Goal: Obtain resource: Download file/media

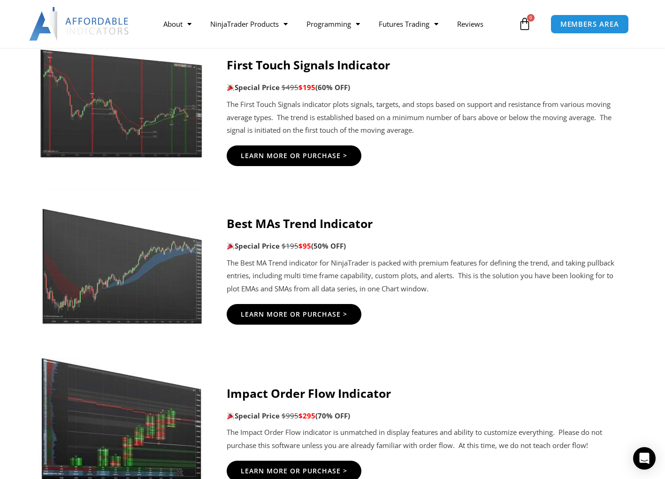
scroll to position [1736, 0]
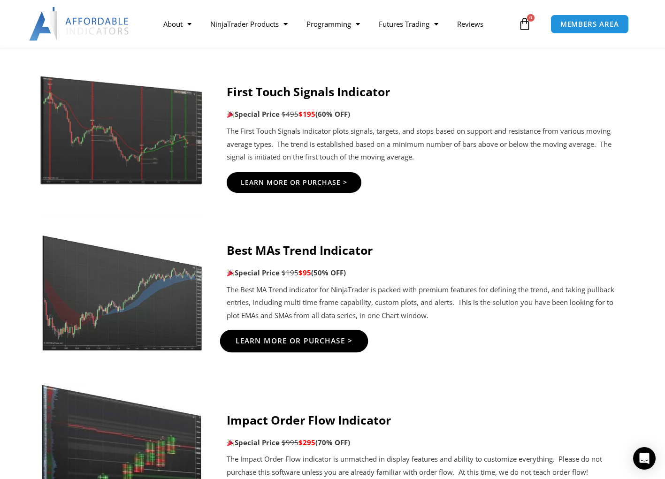
click at [330, 337] on span "Learn More Or Purchase >" at bounding box center [293, 340] width 117 height 7
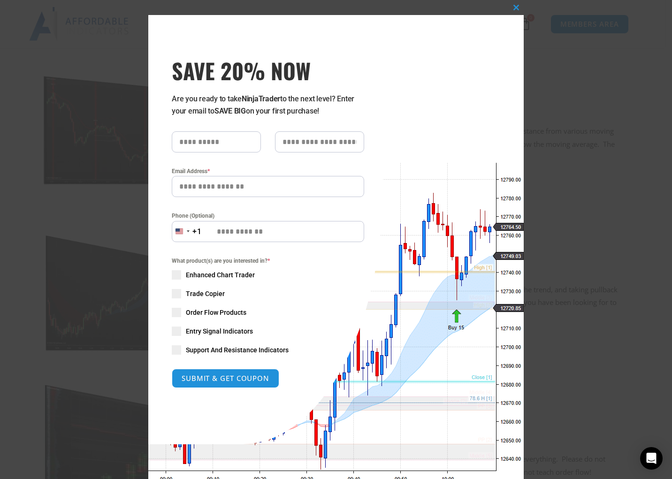
click at [198, 294] on span "Trade Copier" at bounding box center [205, 293] width 39 height 9
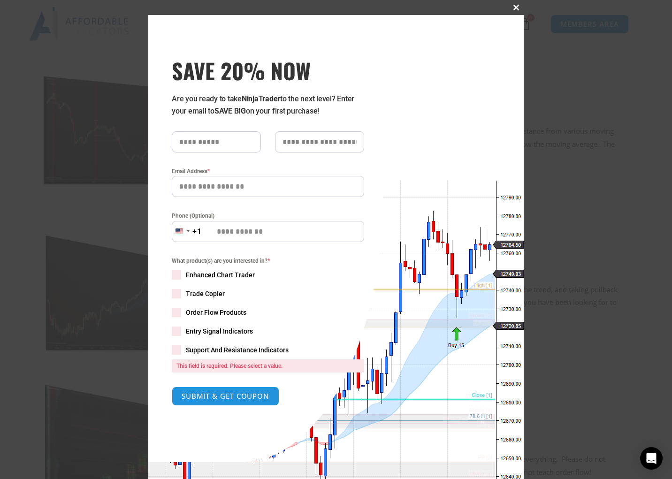
click at [514, 9] on span at bounding box center [516, 8] width 15 height 6
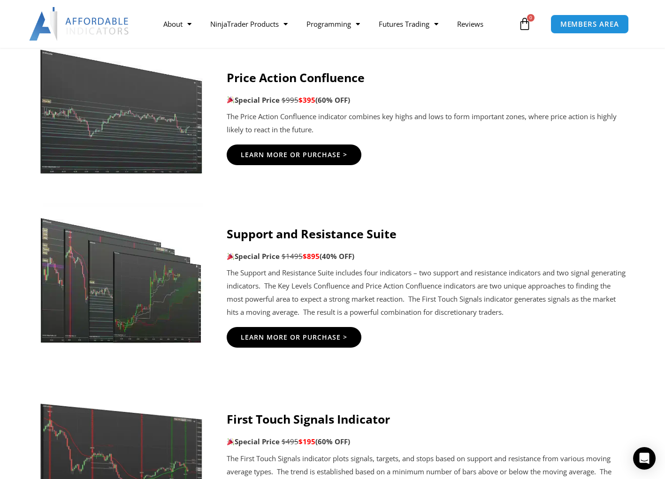
scroll to position [1314, 0]
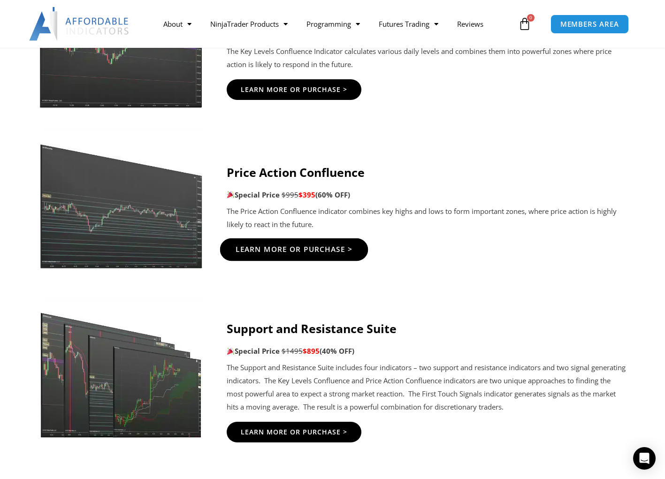
click at [307, 252] on span "Learn More Or Purchase >" at bounding box center [293, 249] width 117 height 7
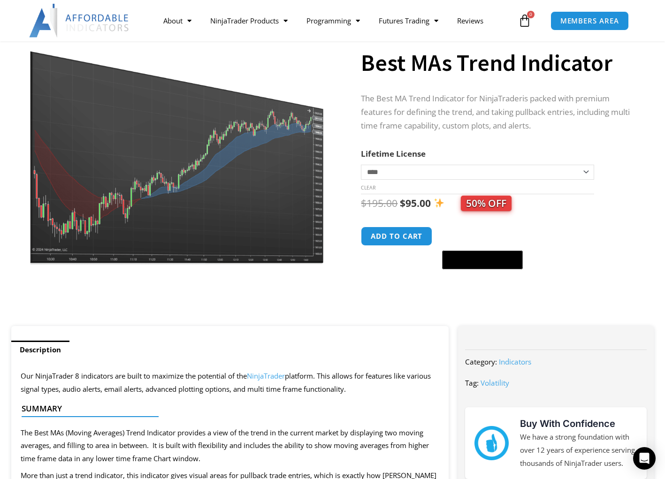
scroll to position [94, 0]
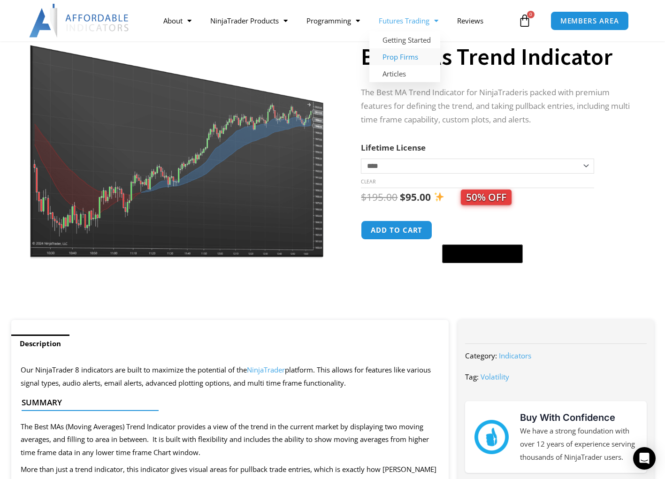
click at [414, 57] on link "Prop Firms" at bounding box center [404, 56] width 71 height 17
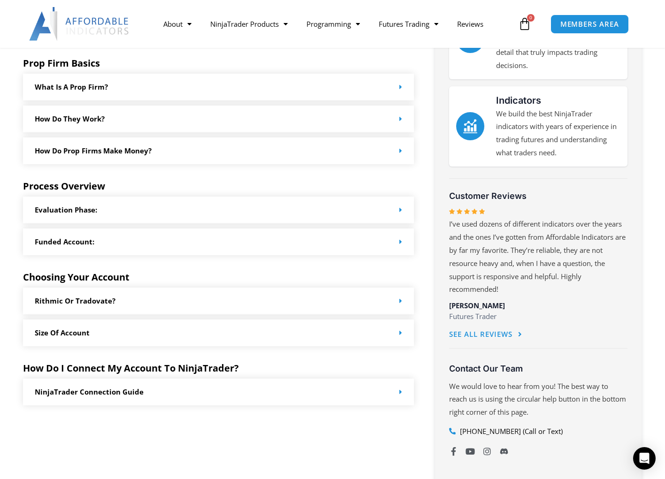
scroll to position [375, 0]
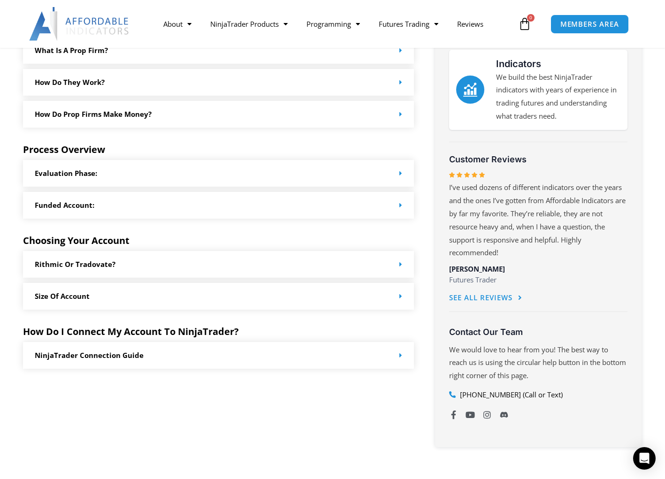
click at [336, 303] on div "Size of Account" at bounding box center [218, 296] width 391 height 27
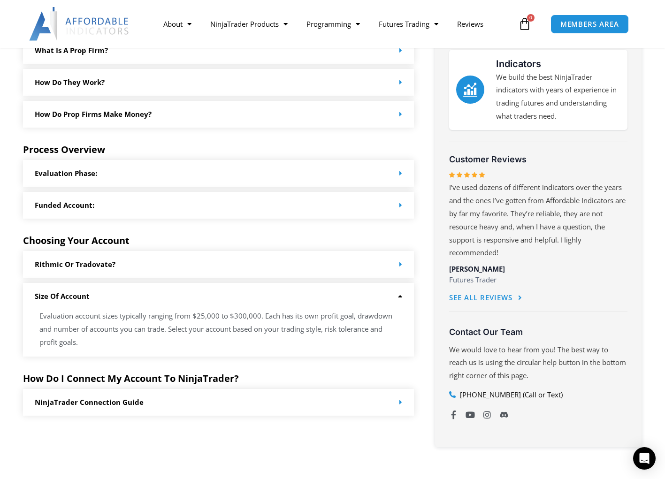
click at [336, 303] on div "Size of Account" at bounding box center [218, 296] width 391 height 27
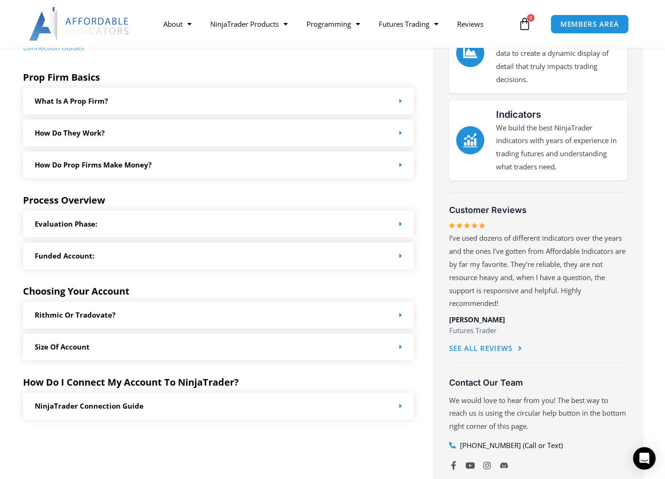
scroll to position [563, 0]
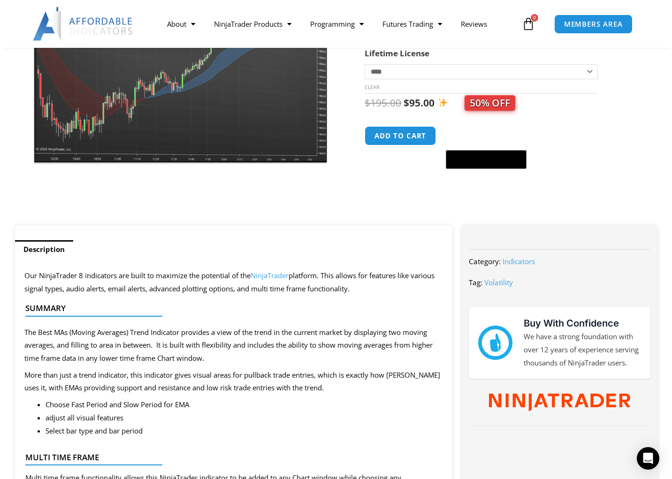
scroll to position [94, 0]
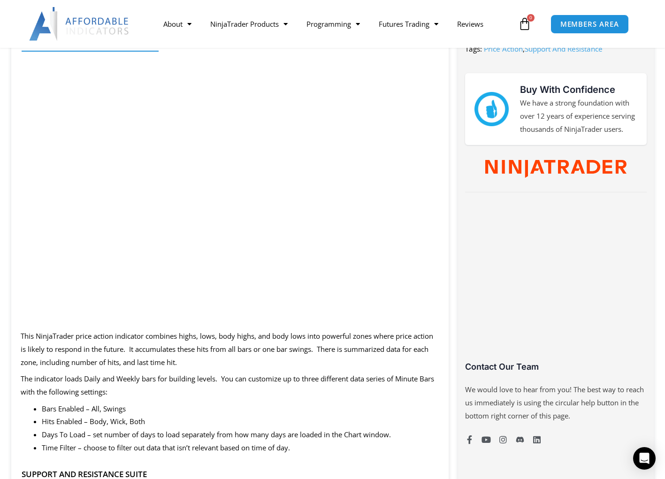
scroll to position [422, 0]
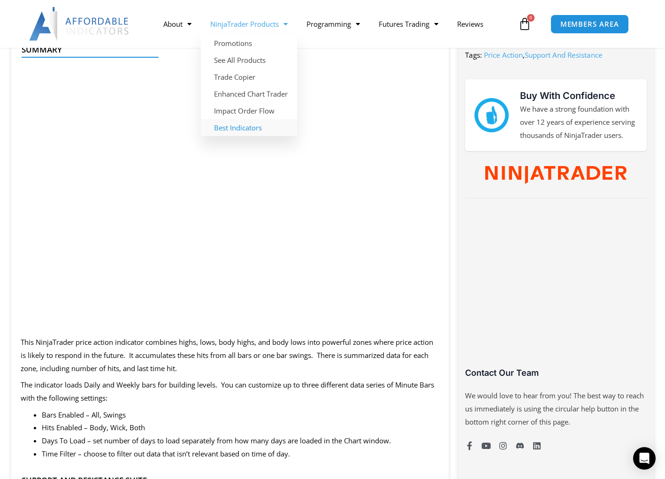
click at [251, 127] on link "Best Indicators" at bounding box center [249, 127] width 96 height 17
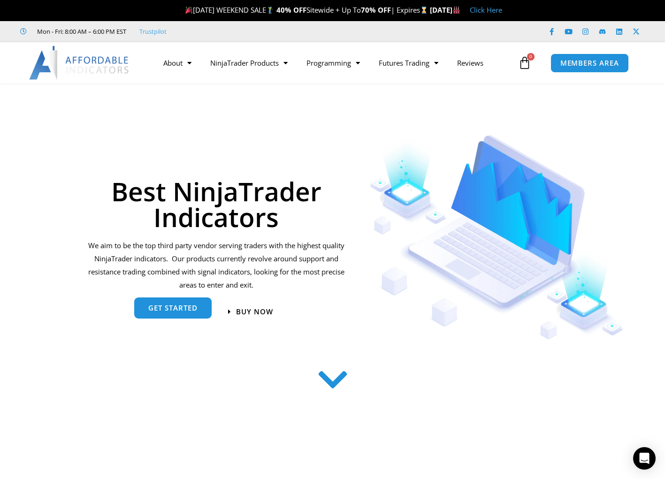
click at [155, 312] on span "get started" at bounding box center [172, 308] width 49 height 7
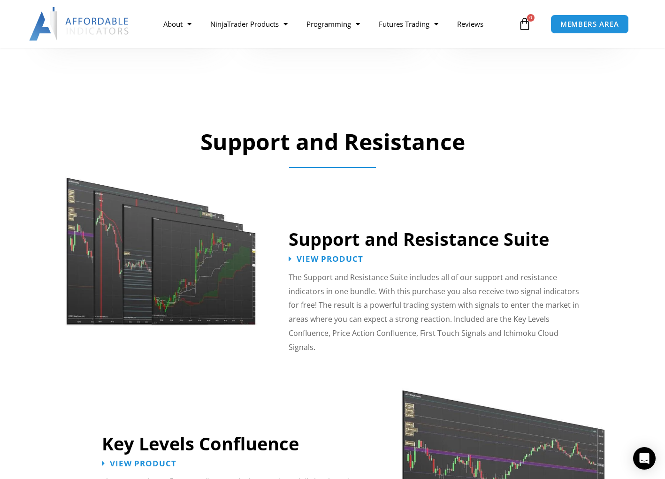
scroll to position [708, 0]
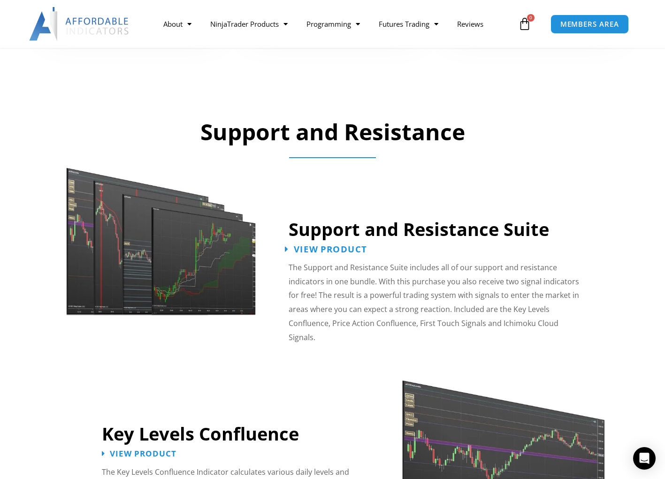
click at [350, 248] on span "View Product" at bounding box center [330, 248] width 73 height 9
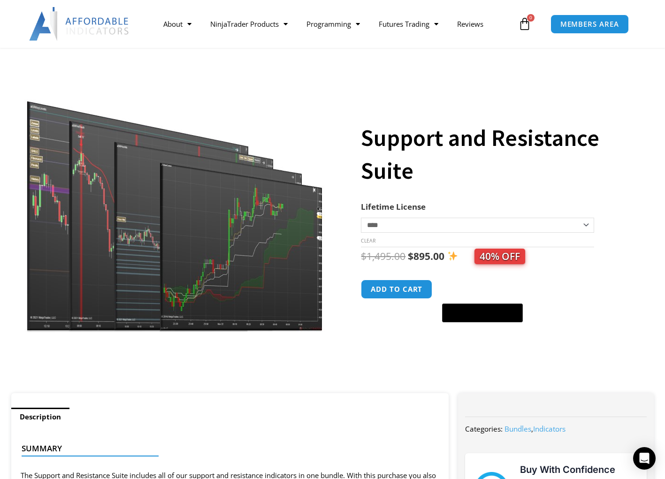
scroll to position [188, 0]
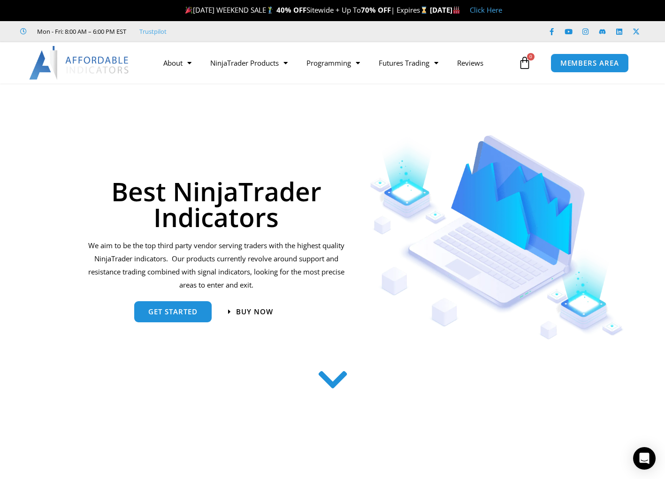
click at [80, 52] on img at bounding box center [79, 63] width 101 height 34
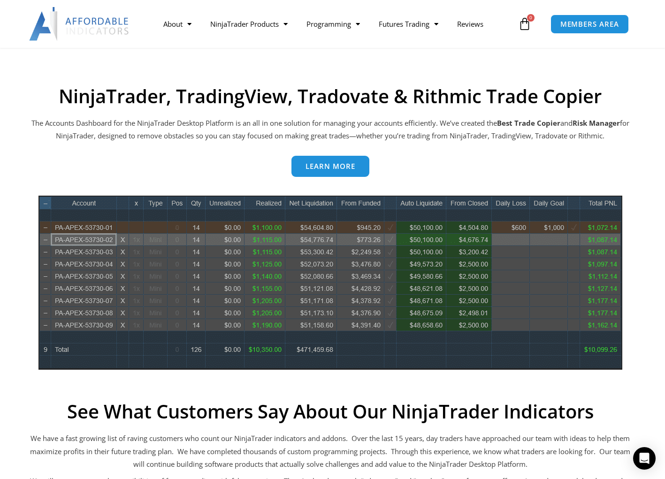
scroll to position [375, 0]
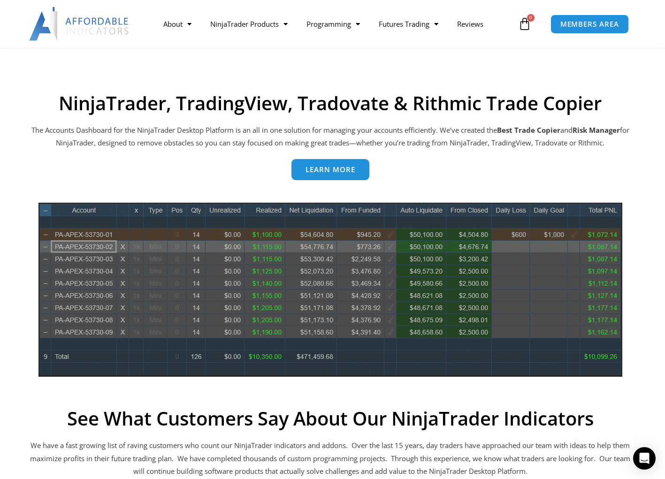
click at [319, 176] on link "Learn more" at bounding box center [330, 169] width 78 height 21
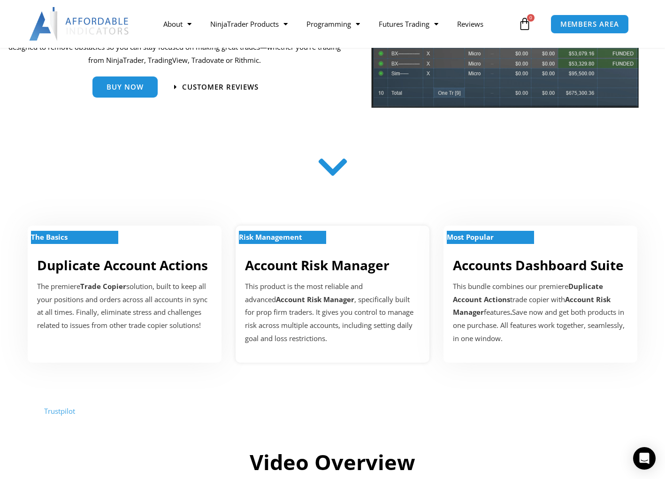
scroll to position [188, 0]
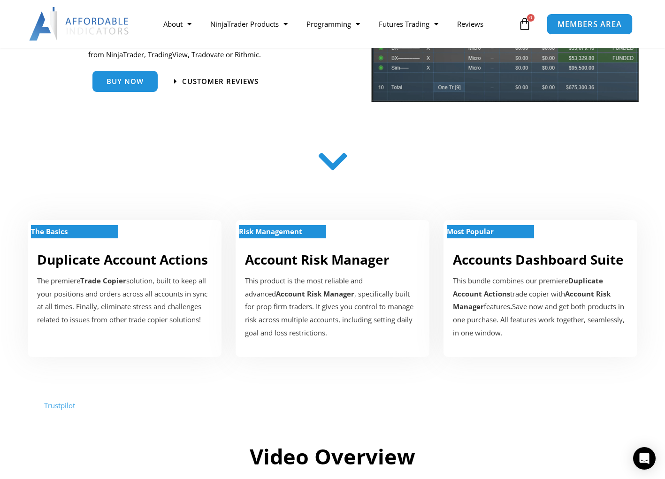
click at [571, 24] on span "MEMBERS AREA" at bounding box center [589, 24] width 64 height 8
click at [561, 27] on span "MEMBERS AREA" at bounding box center [589, 24] width 64 height 8
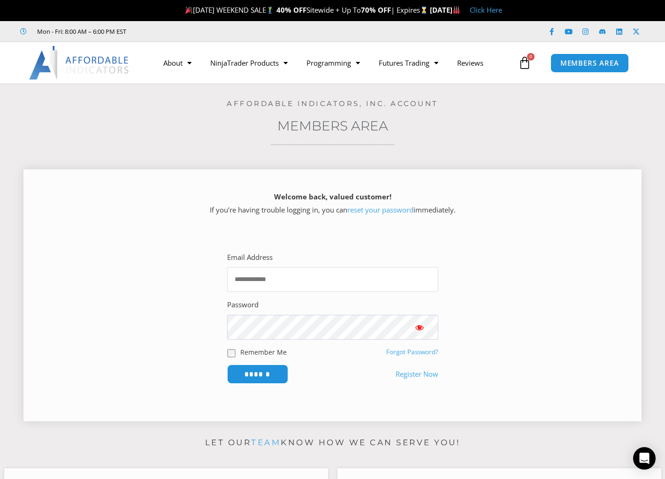
type input "**********"
click at [423, 325] on span "Show password" at bounding box center [419, 327] width 9 height 9
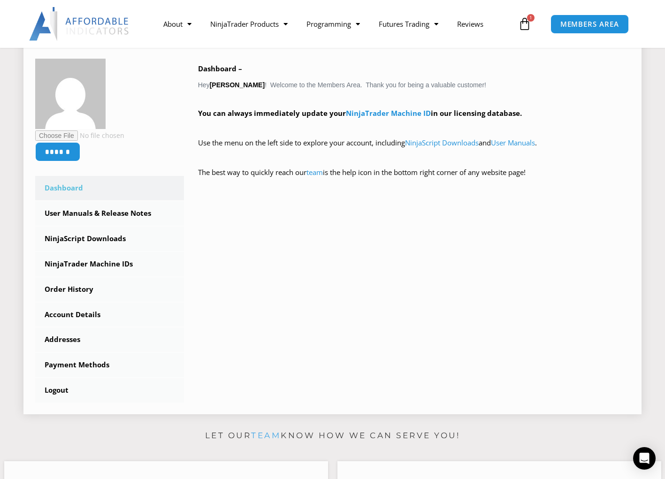
scroll to position [141, 0]
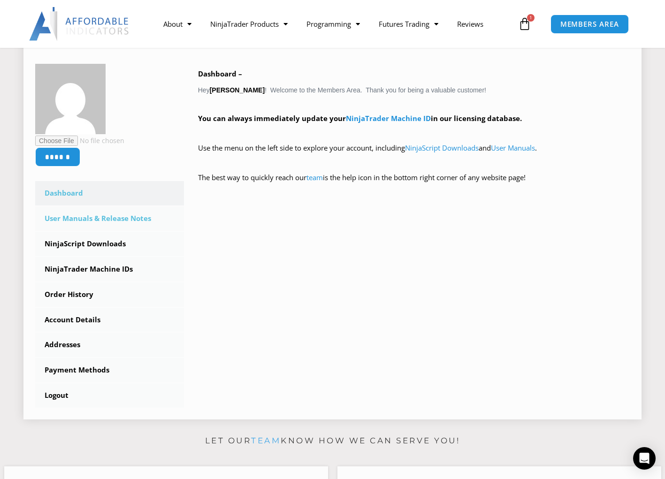
click at [128, 221] on link "User Manuals & Release Notes" at bounding box center [109, 218] width 149 height 24
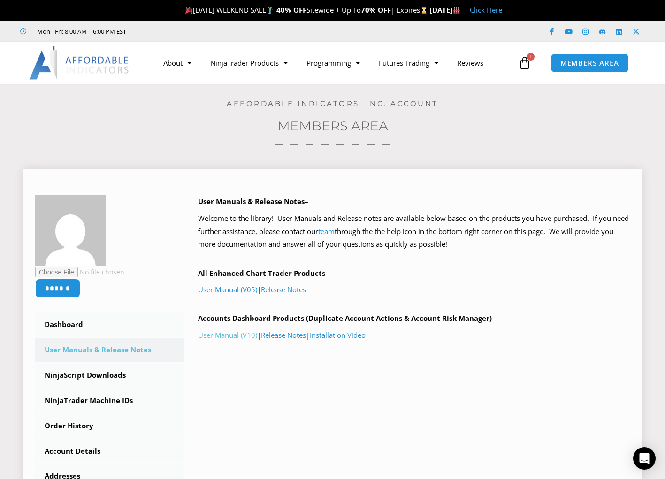
click at [229, 336] on link "User Manual (V10)" at bounding box center [227, 334] width 59 height 9
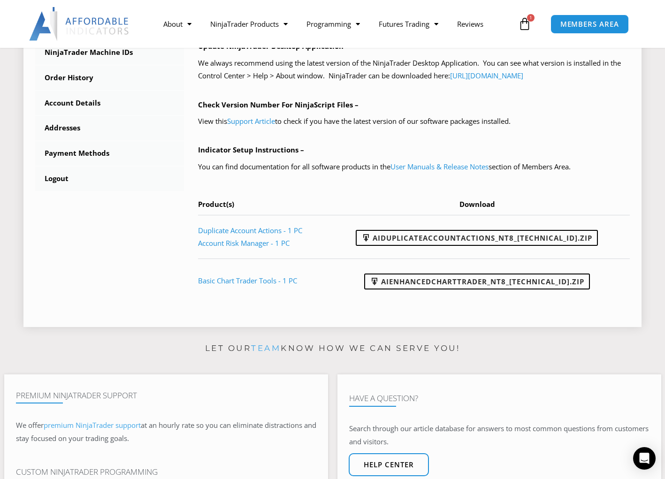
scroll to position [375, 0]
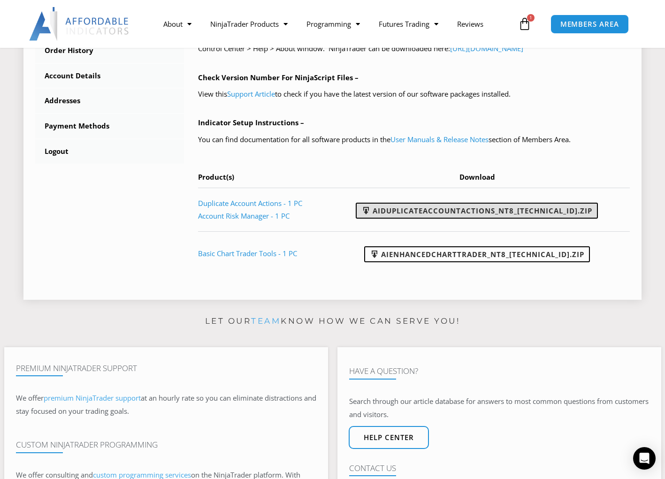
click at [412, 213] on link "AIDuplicateAccountActions_NT8_[TECHNICAL_ID].zip" at bounding box center [477, 211] width 242 height 16
